Goal: Task Accomplishment & Management: Manage account settings

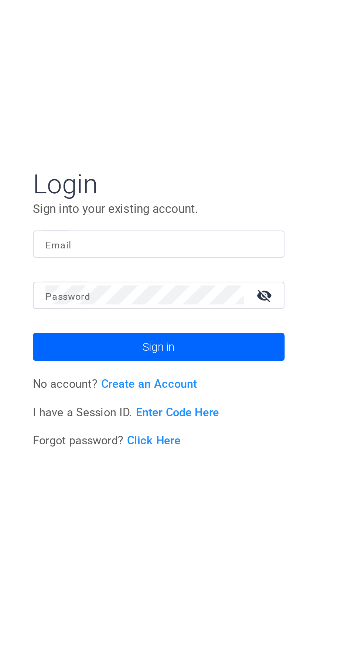
click at [121, 299] on input "Email" at bounding box center [108, 301] width 106 height 9
type input "[EMAIL_ADDRESS][DOMAIN_NAME]"
click at [50, 343] on button "Sign in" at bounding box center [109, 349] width 118 height 13
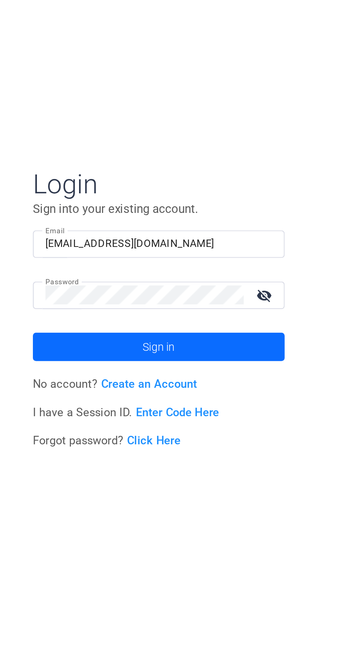
click at [146, 351] on span at bounding box center [109, 350] width 118 height 18
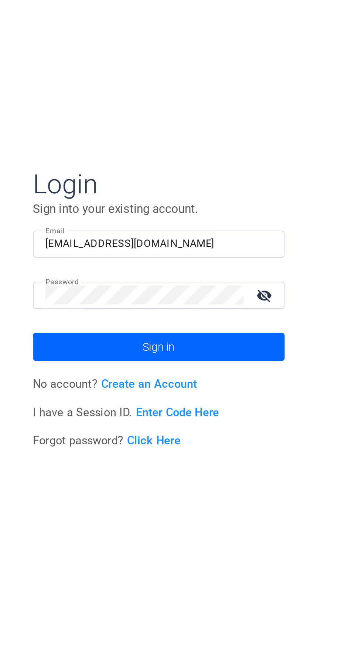
click at [163, 328] on mat-icon "visibility_off" at bounding box center [159, 325] width 18 height 11
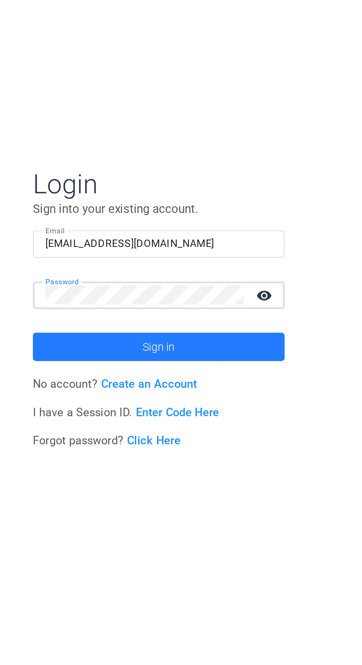
click at [148, 349] on span at bounding box center [109, 350] width 118 height 18
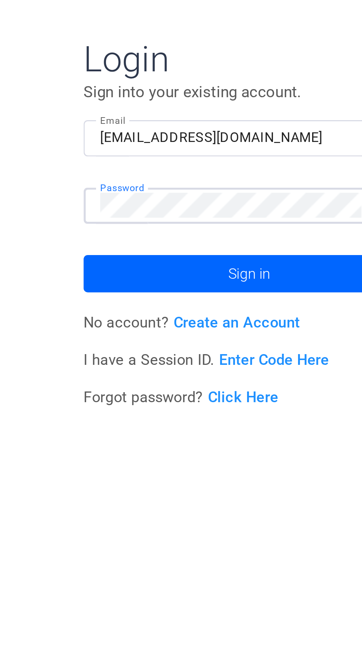
click at [122, 299] on input "[EMAIL_ADDRESS][DOMAIN_NAME]" at bounding box center [108, 301] width 106 height 9
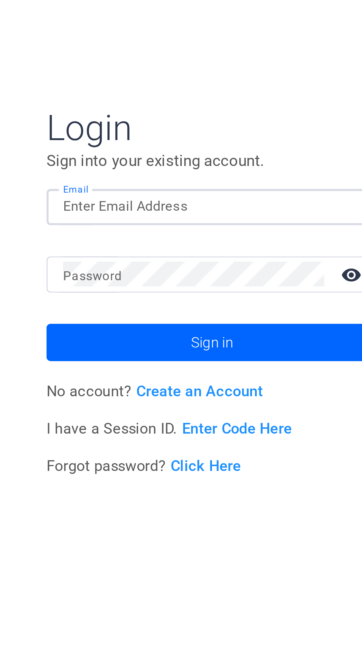
type input "[EMAIL_ADDRESS][DOMAIN_NAME]"
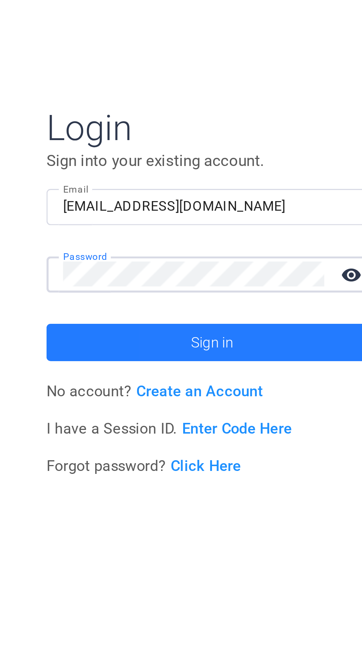
click at [140, 345] on span at bounding box center [109, 350] width 118 height 18
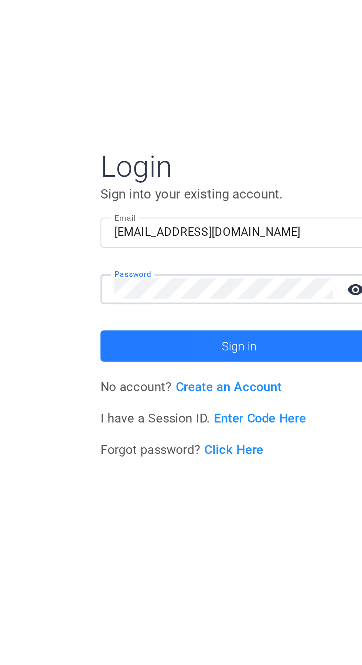
click at [134, 348] on span at bounding box center [109, 350] width 118 height 18
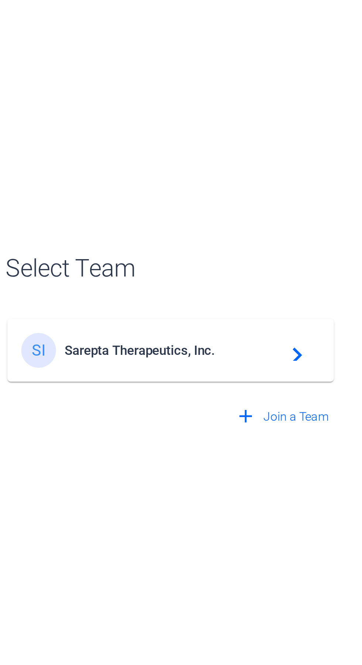
click at [84, 352] on span "Sarepta Therapeutics, Inc." at bounding box center [110, 351] width 92 height 7
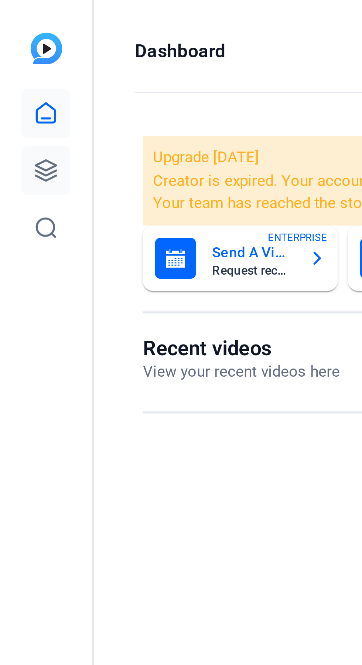
click at [14, 62] on icon at bounding box center [16, 61] width 9 height 9
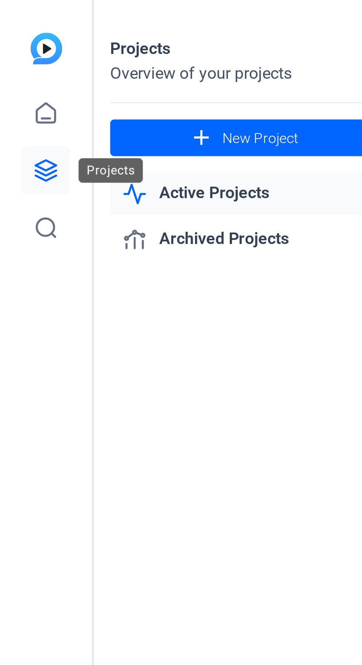
click at [21, 61] on icon at bounding box center [16, 61] width 9 height 9
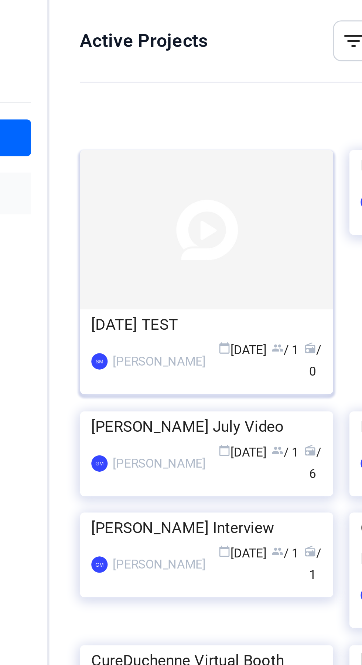
click at [185, 82] on img at bounding box center [202, 83] width 92 height 58
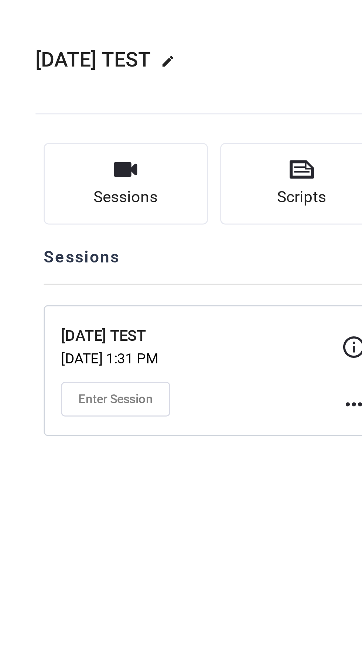
click at [161, 146] on mat-icon "more_horiz" at bounding box center [164, 146] width 9 height 9
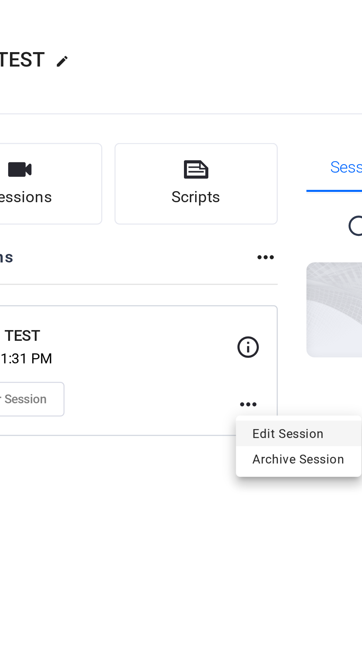
click at [191, 155] on span "Edit Session" at bounding box center [183, 156] width 34 height 9
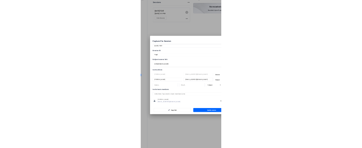
scroll to position [27, 0]
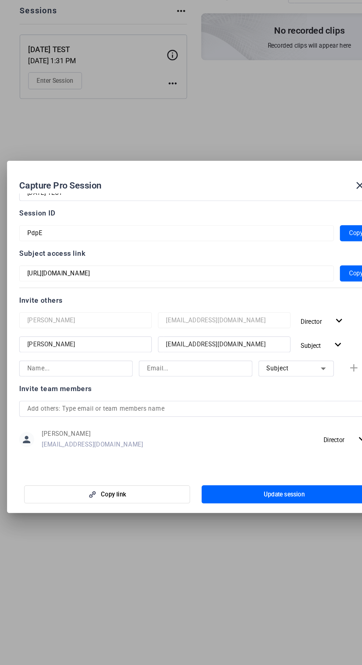
click at [255, 360] on div "Subject" at bounding box center [253, 355] width 40 height 9
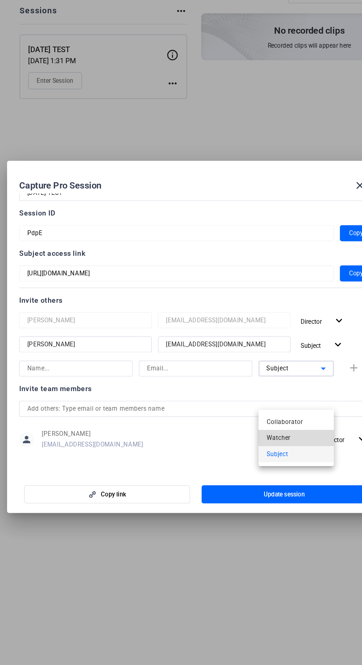
click at [257, 405] on mat-option "Watcher" at bounding box center [254, 407] width 55 height 12
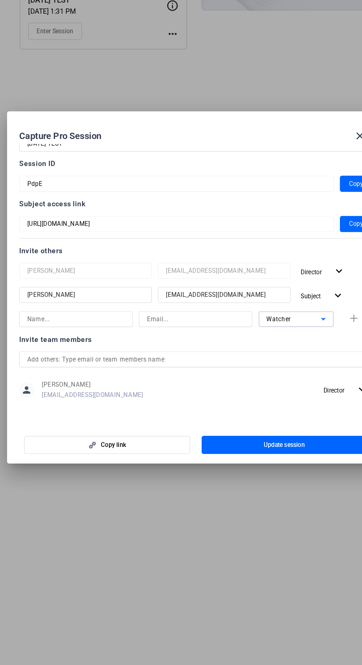
click at [65, 359] on input at bounding box center [93, 356] width 72 height 9
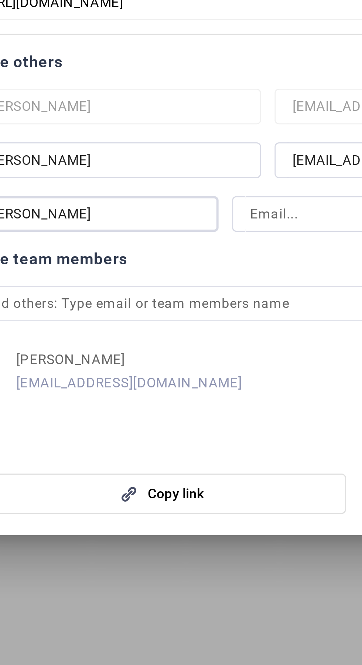
type input "Molly"
click at [169, 359] on input at bounding box center [181, 356] width 72 height 9
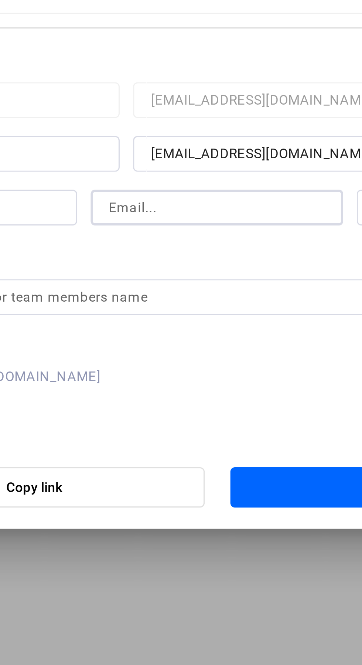
paste input "MBrennan@sarepta.com"
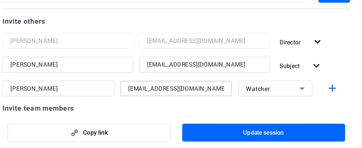
scroll to position [81, 0]
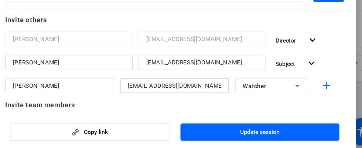
type input "MBrennan@sarepta.com"
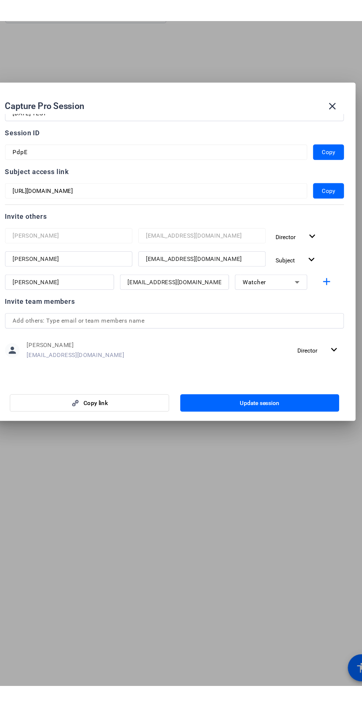
scroll to position [0, 0]
